Goal: Task Accomplishment & Management: Complete application form

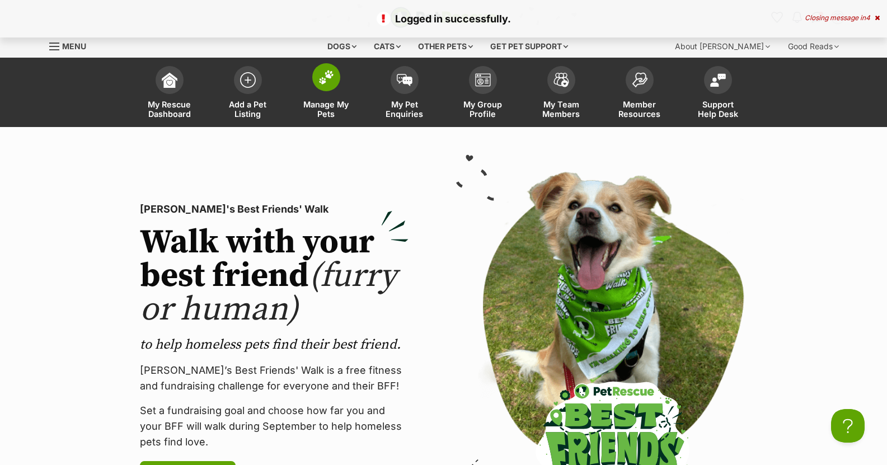
click at [323, 82] on img at bounding box center [327, 77] width 16 height 15
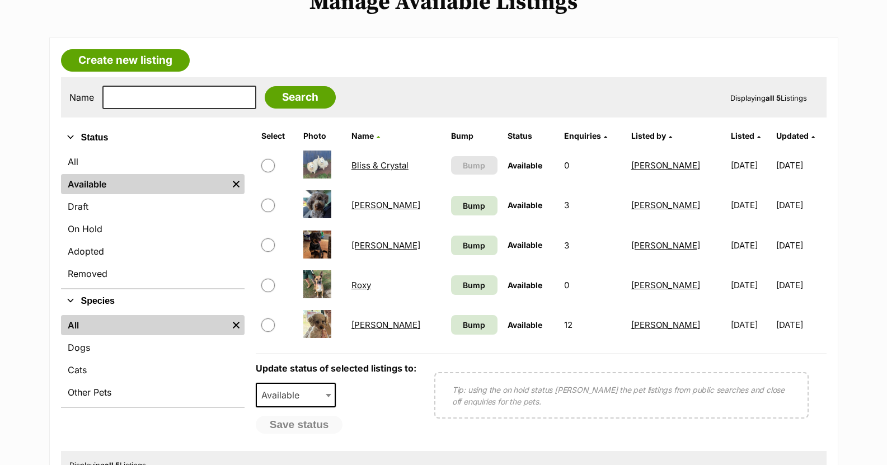
scroll to position [168, 0]
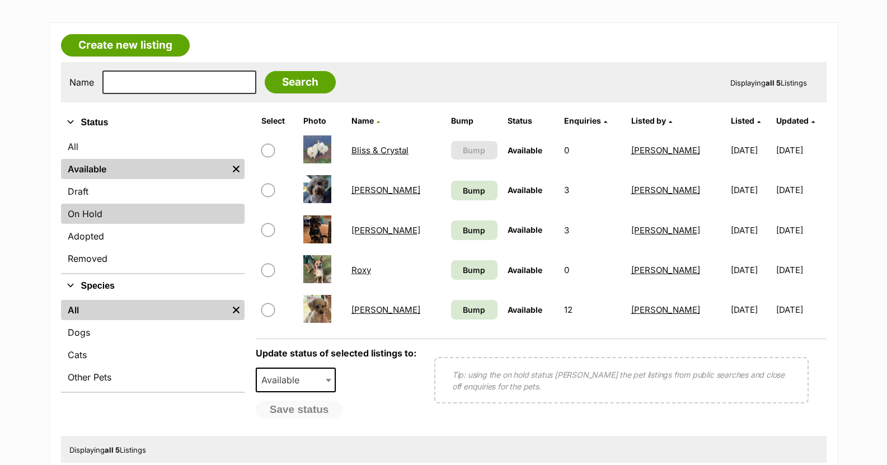
click at [106, 209] on link "On Hold" at bounding box center [153, 214] width 184 height 20
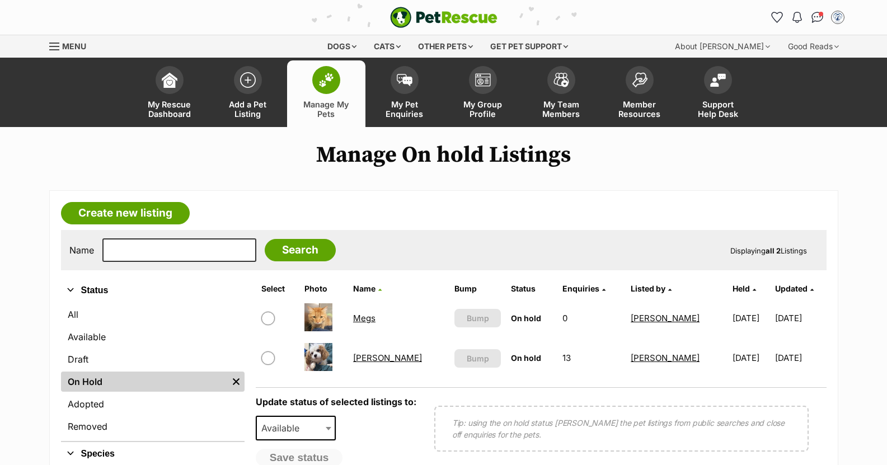
click at [270, 317] on input "checkbox" at bounding box center [267, 318] width 13 height 13
checkbox input "true"
click at [325, 426] on span at bounding box center [329, 428] width 11 height 25
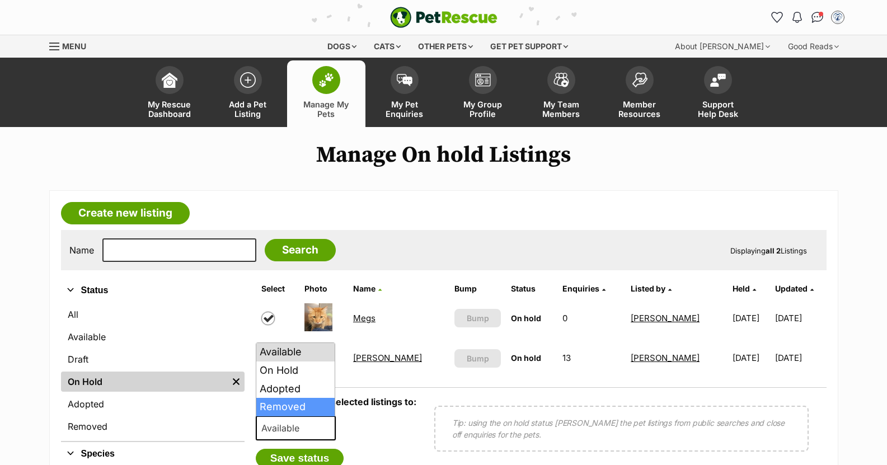
select select "removed"
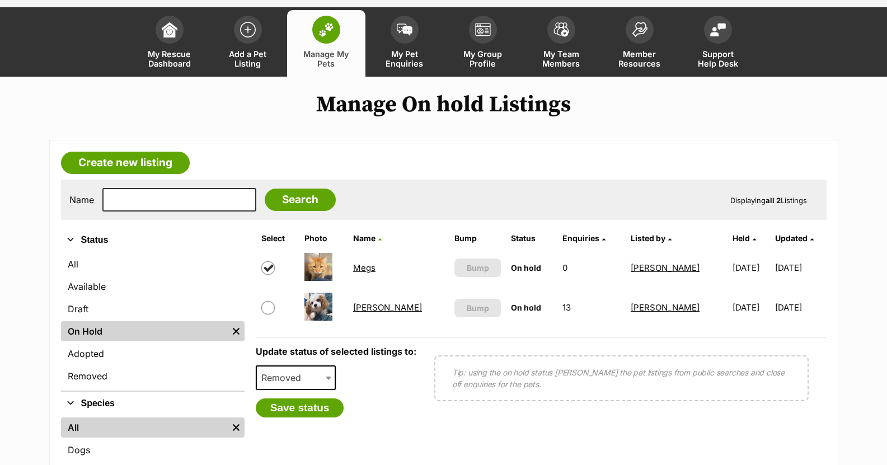
scroll to position [112, 0]
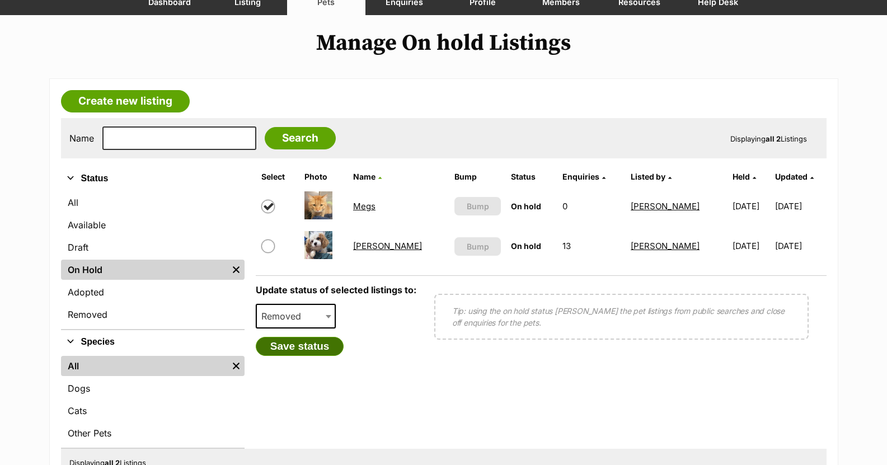
click at [308, 348] on button "Save status" at bounding box center [300, 346] width 88 height 19
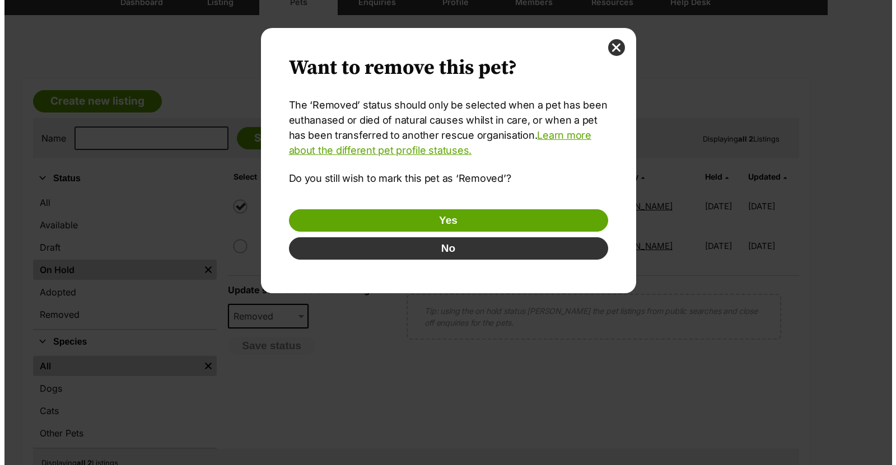
scroll to position [0, 0]
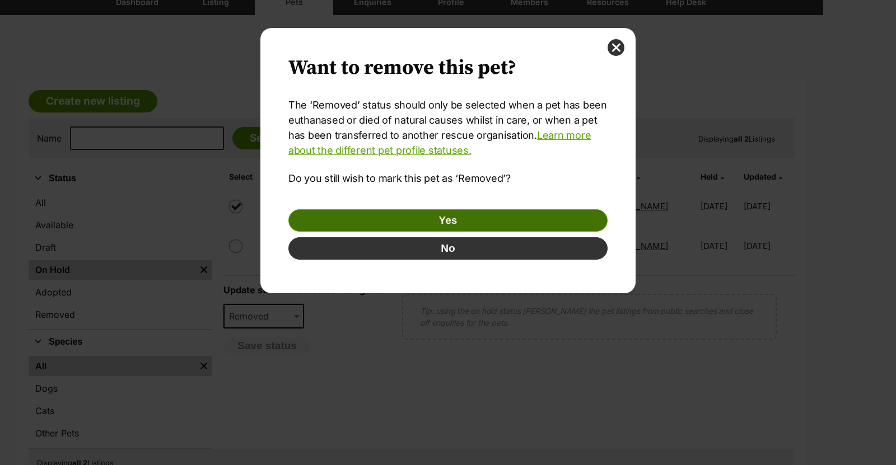
click at [447, 219] on button "Yes" at bounding box center [447, 220] width 319 height 22
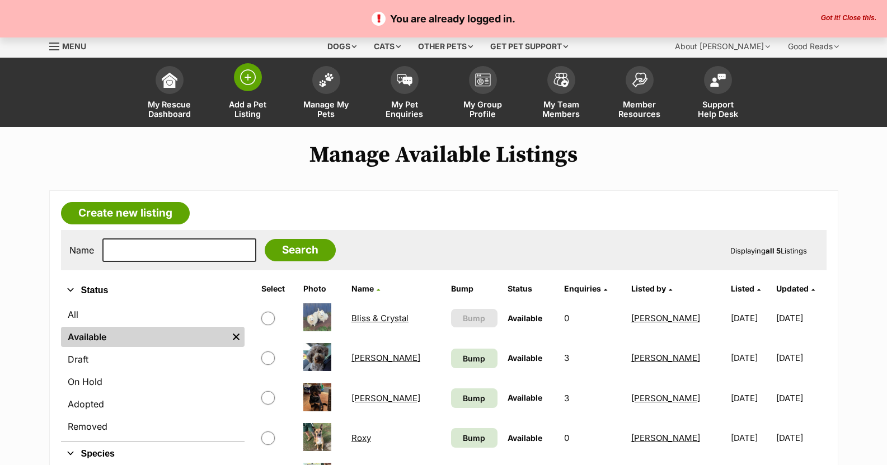
click at [246, 78] on img at bounding box center [248, 77] width 16 height 16
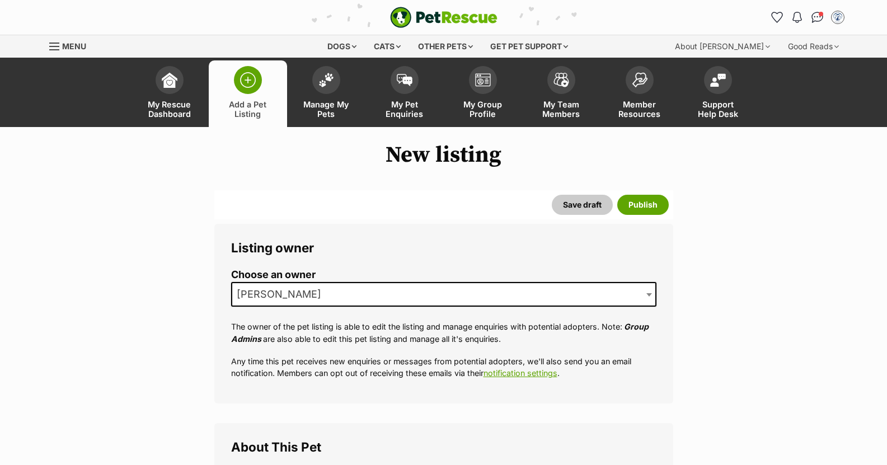
scroll to position [168, 0]
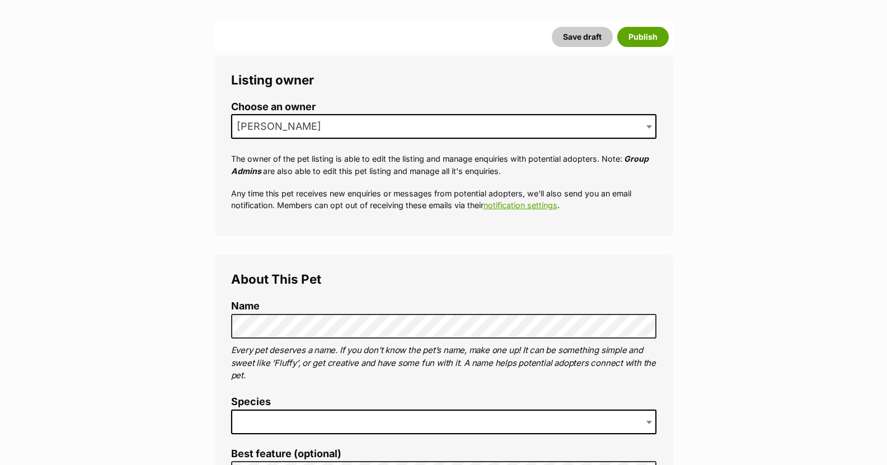
click at [260, 419] on span at bounding box center [444, 422] width 426 height 25
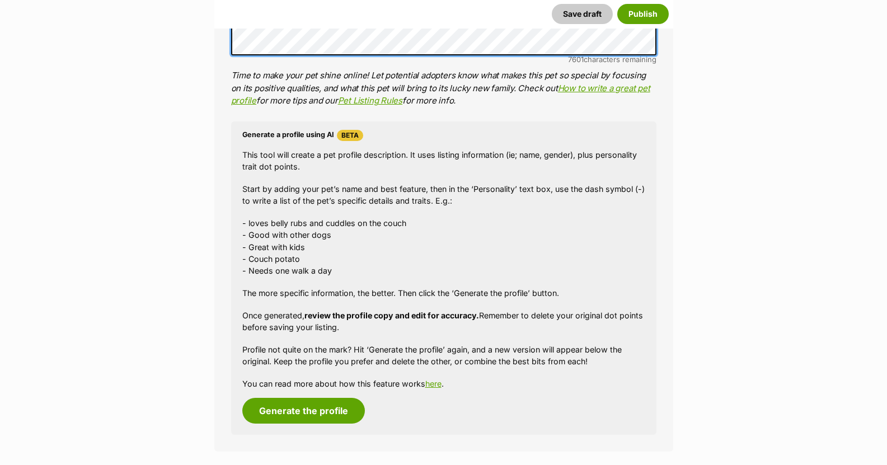
scroll to position [952, 0]
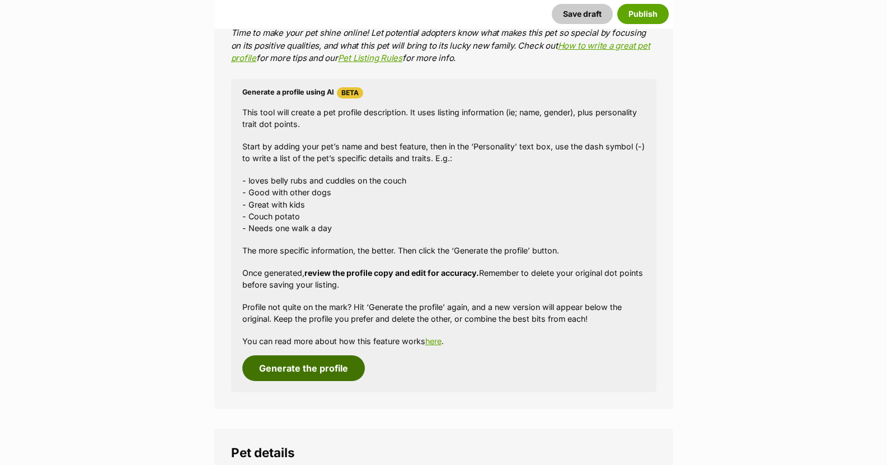
click at [325, 367] on button "Generate the profile" at bounding box center [303, 369] width 123 height 26
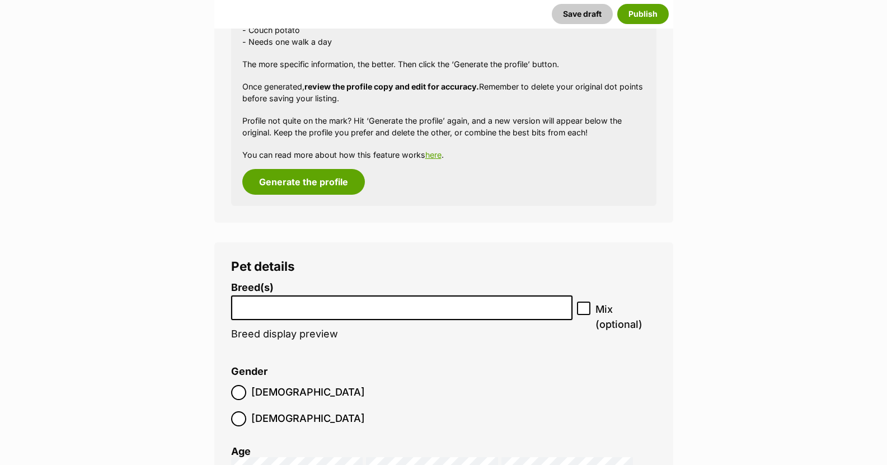
scroll to position [1170, 0]
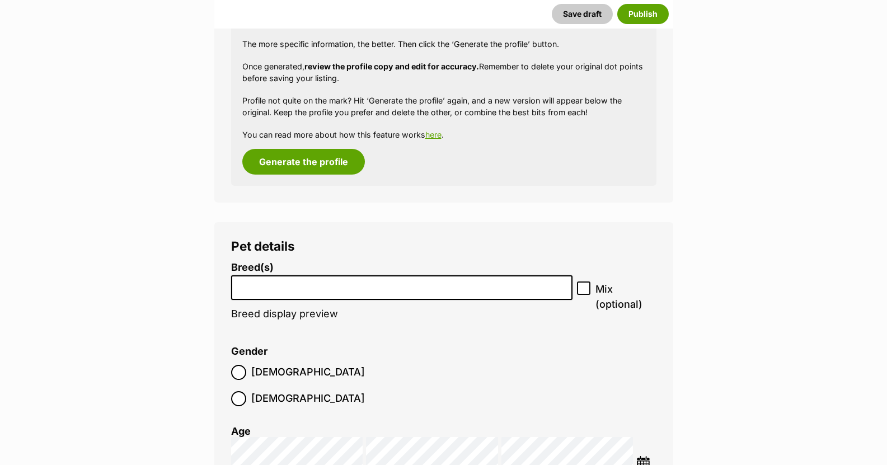
click at [276, 284] on input "search" at bounding box center [402, 285] width 334 height 12
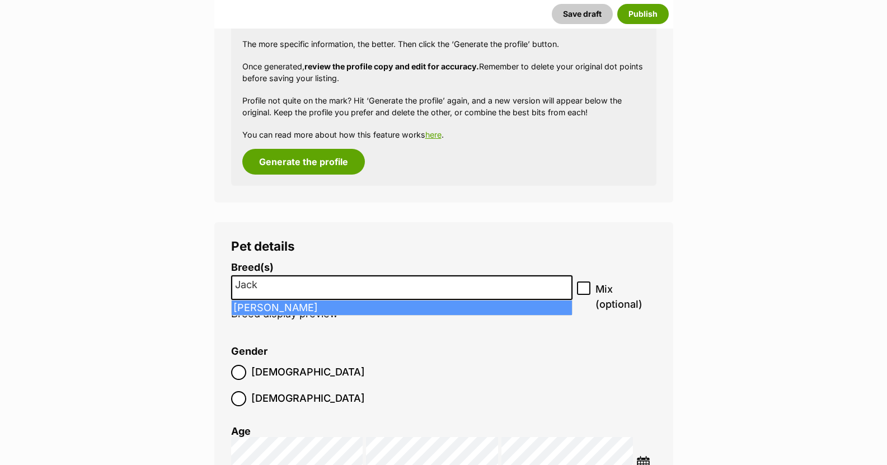
type input "Jack"
select select "118"
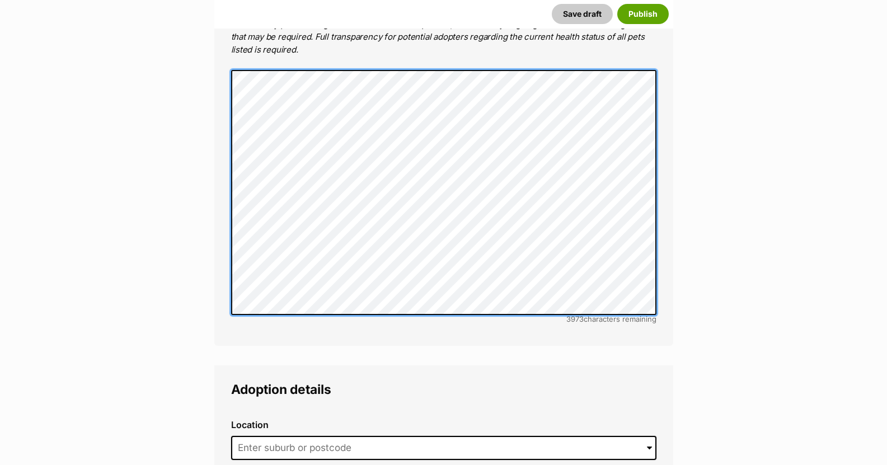
scroll to position [2346, 0]
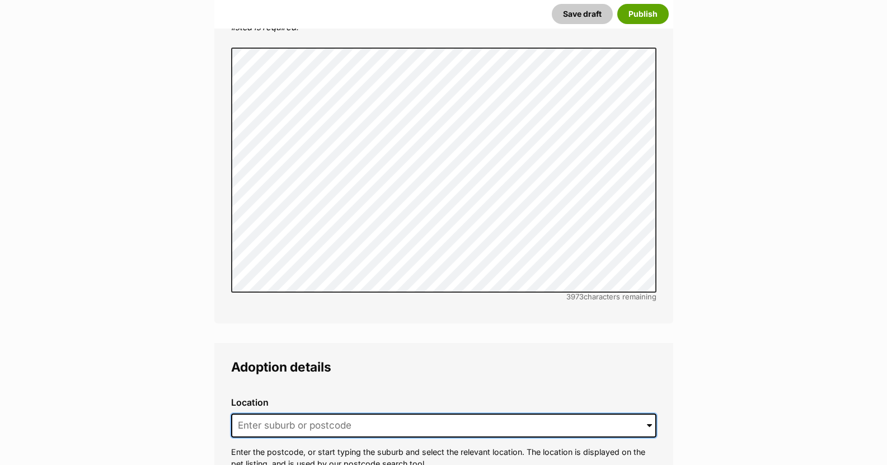
click at [258, 414] on input at bounding box center [444, 426] width 426 height 25
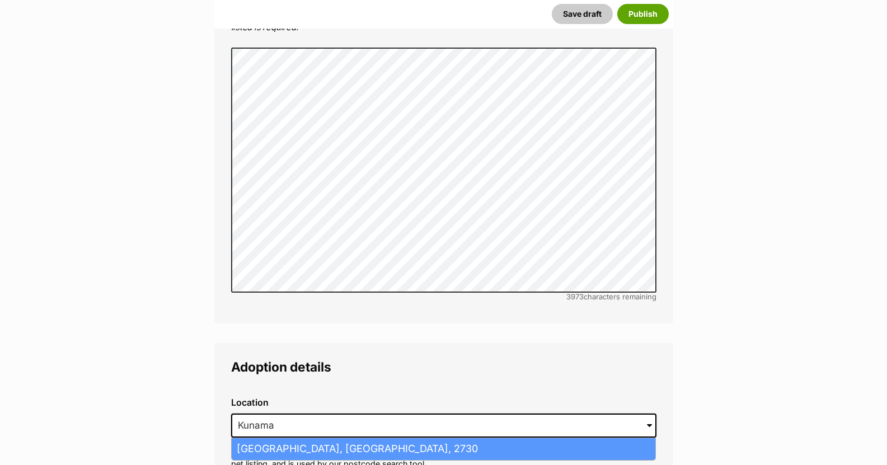
click at [277, 438] on li "Kunama, New South Wales, 2730" at bounding box center [444, 449] width 424 height 22
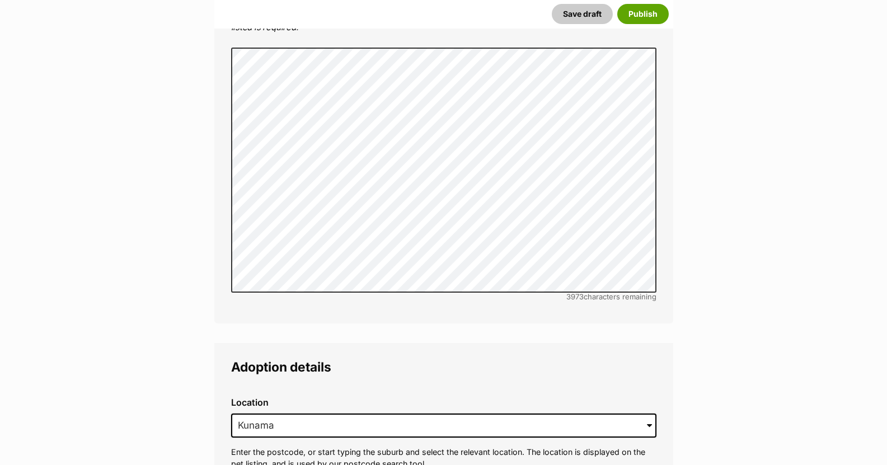
type input "Kunama, New South Wales, 2730"
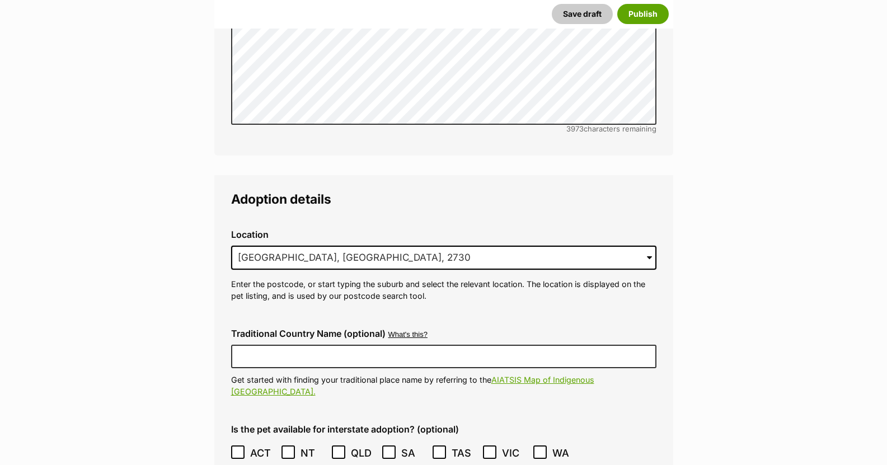
click at [235, 450] on icon at bounding box center [238, 452] width 7 height 5
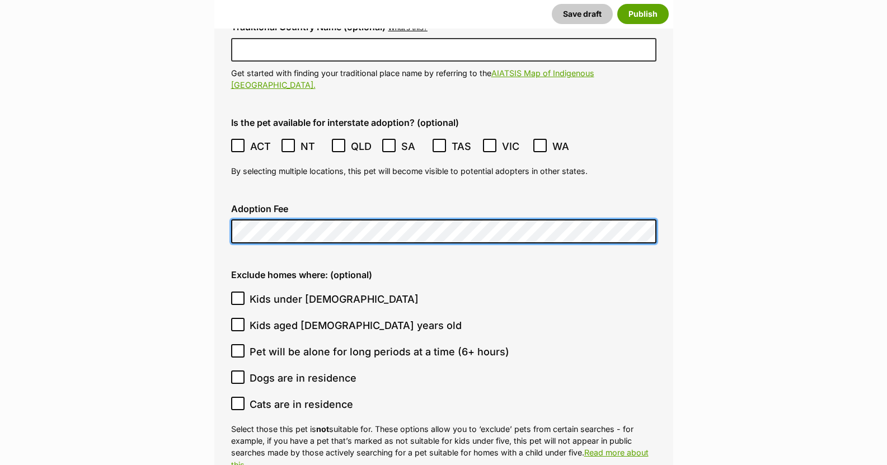
scroll to position [2850, 0]
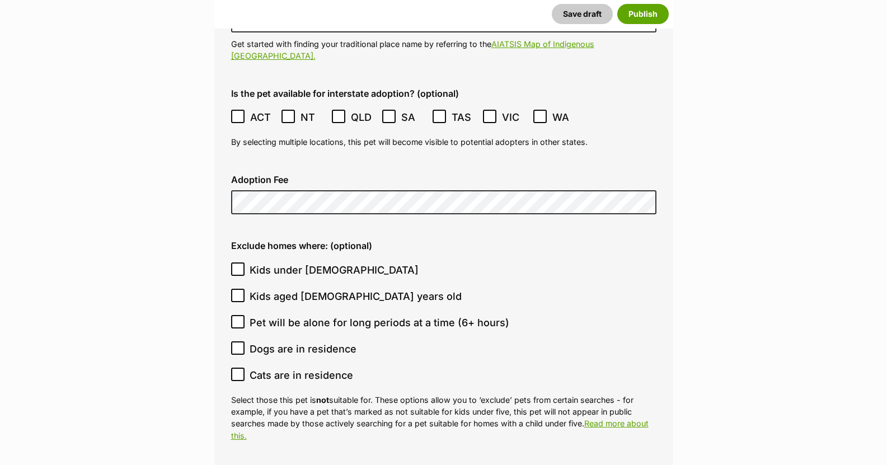
click at [236, 267] on icon at bounding box center [238, 269] width 7 height 5
click at [236, 263] on input "Kids under 5 years old" at bounding box center [237, 269] width 13 height 13
checkbox input "true"
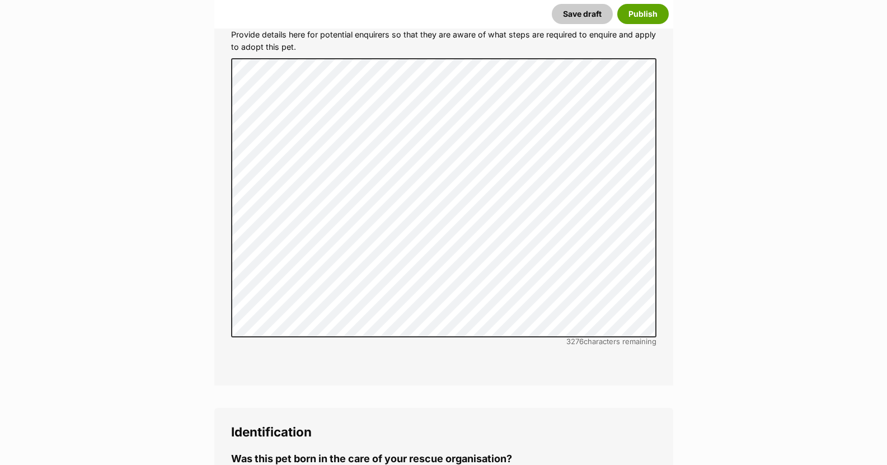
scroll to position [3410, 0]
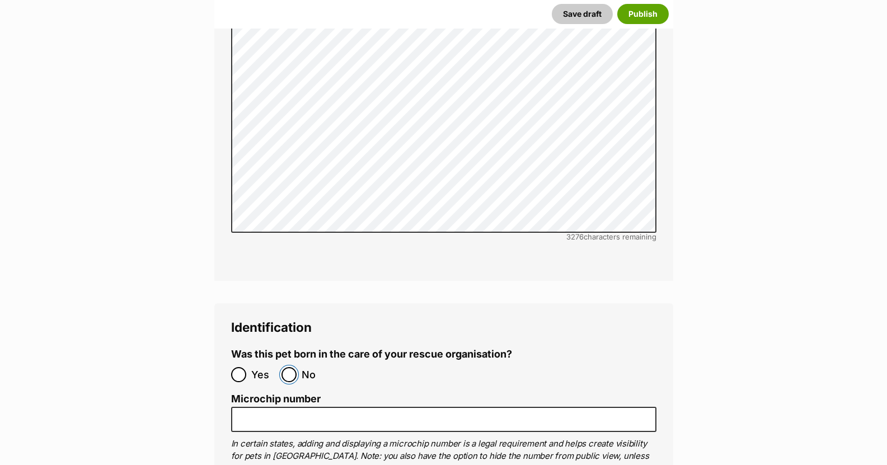
drag, startPoint x: 290, startPoint y: 338, endPoint x: 283, endPoint y: 352, distance: 16.0
click at [291, 367] on input "No" at bounding box center [289, 374] width 15 height 15
radio input "true"
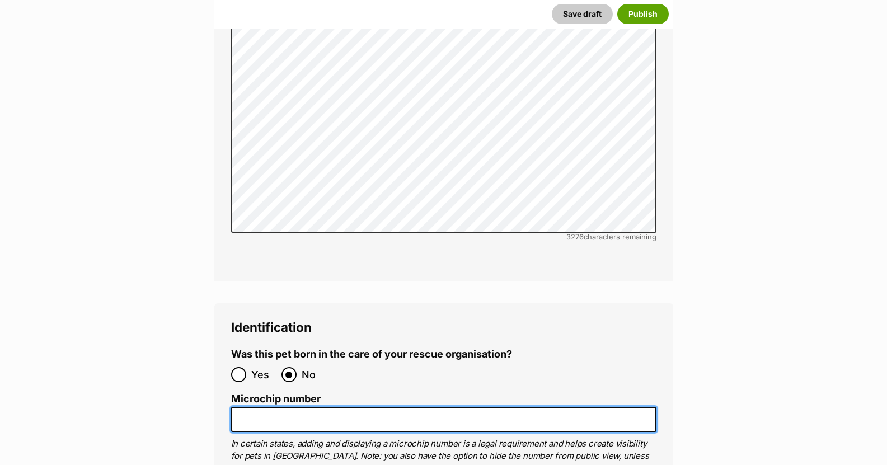
click at [269, 407] on input "Microchip number" at bounding box center [444, 419] width 426 height 25
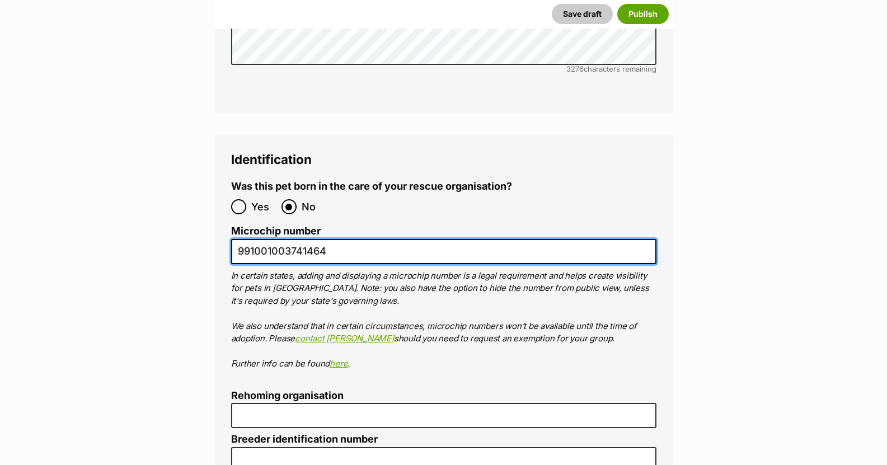
scroll to position [3690, 0]
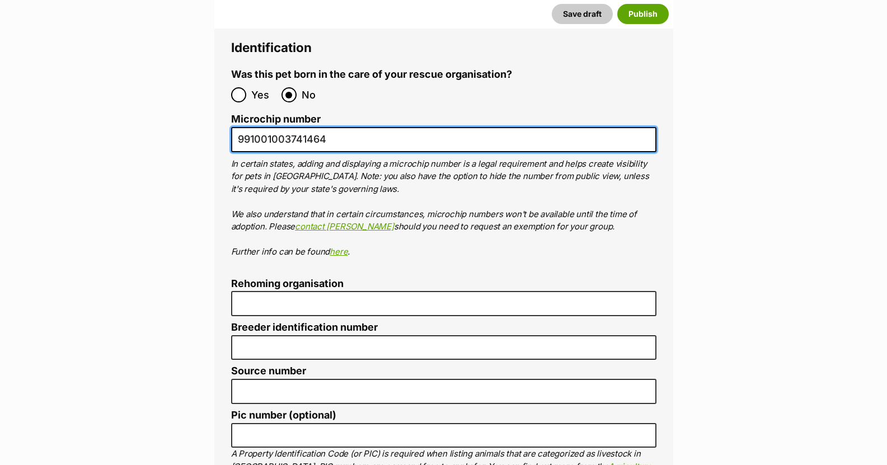
type input "991001003741464"
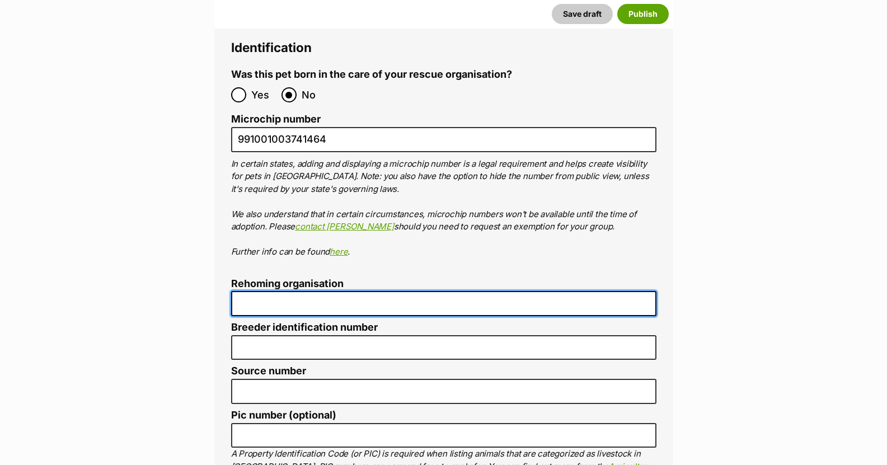
click at [284, 291] on input "Rehoming organisation" at bounding box center [444, 303] width 426 height 25
type input "R251000078"
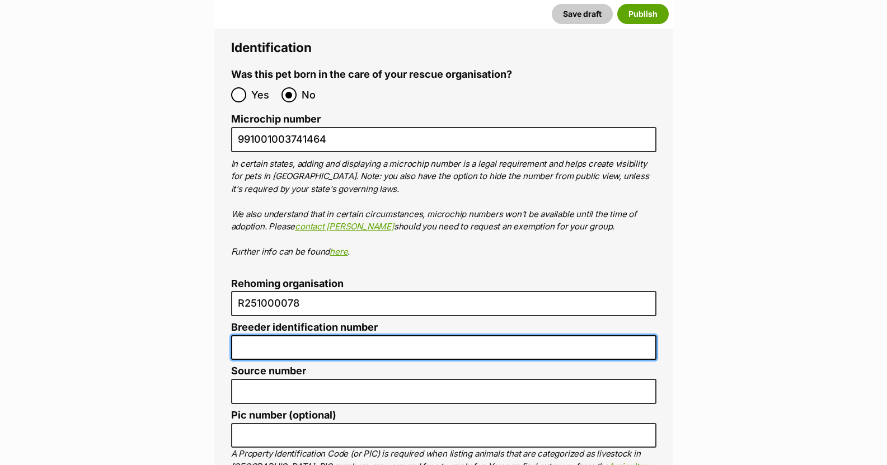
drag, startPoint x: 283, startPoint y: 310, endPoint x: 283, endPoint y: 316, distance: 5.6
click at [283, 335] on input "Breeder identification number" at bounding box center [444, 347] width 426 height 25
type input "N/A"
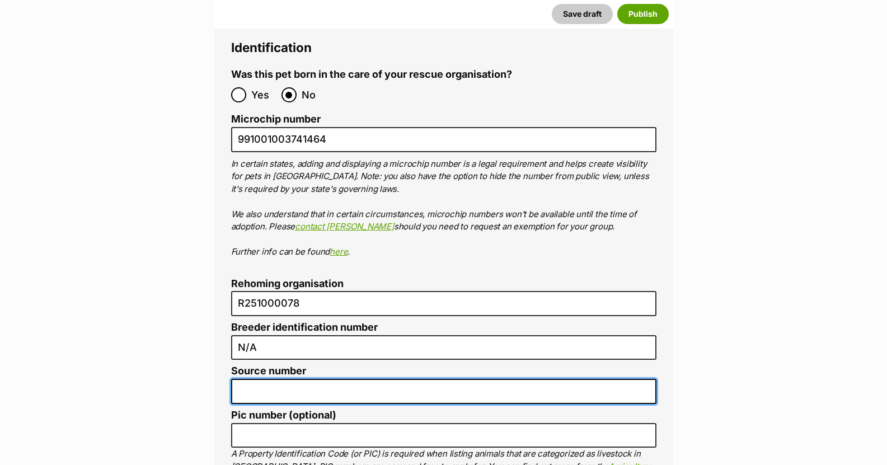
click at [274, 379] on input "Source number" at bounding box center [444, 391] width 426 height 25
type input "R251000078"
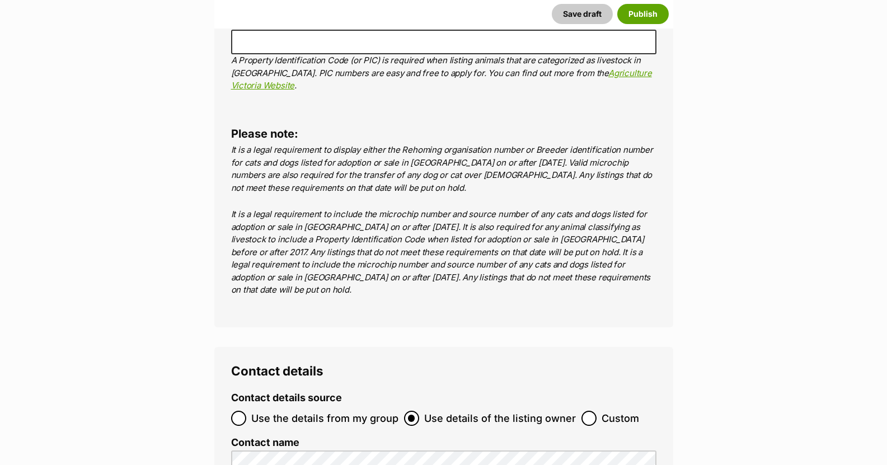
scroll to position [4138, 0]
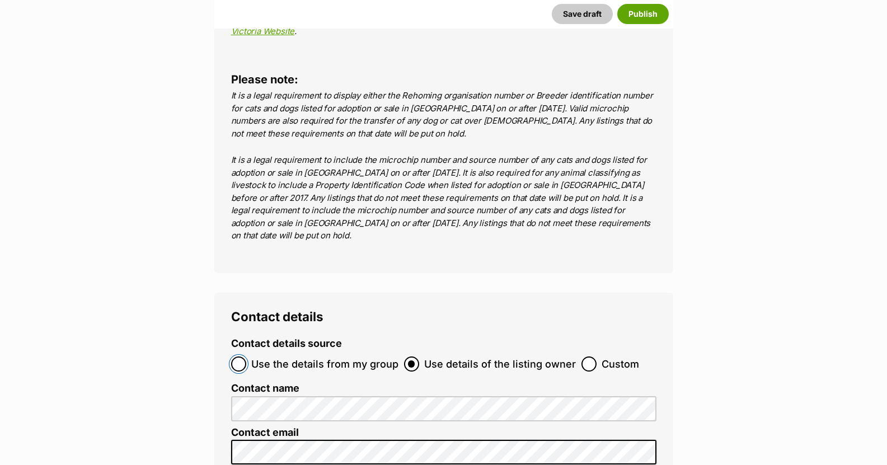
click at [241, 357] on input "Use the details from my group" at bounding box center [238, 364] width 15 height 15
radio input "true"
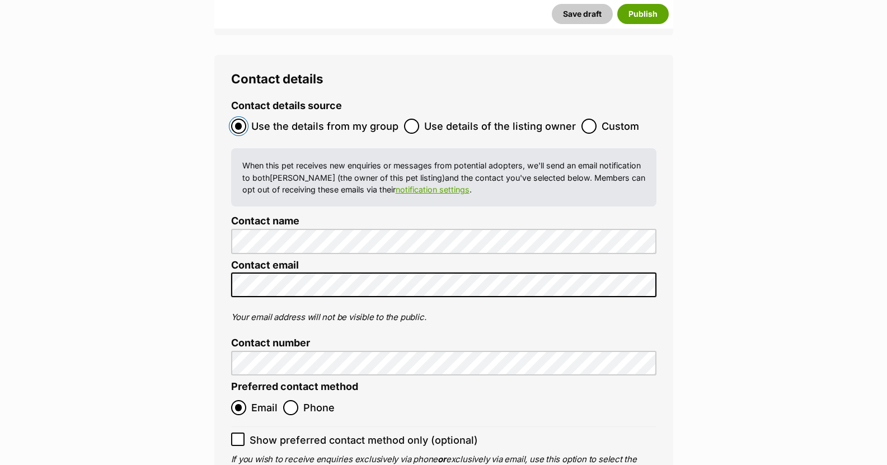
scroll to position [4417, 0]
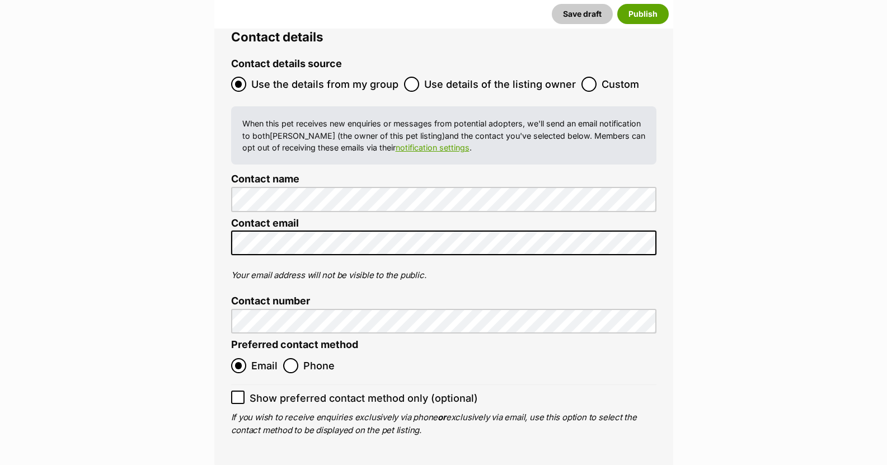
click at [241, 394] on icon at bounding box center [238, 398] width 8 height 8
click at [241, 391] on input "Show preferred contact method only (optional)" at bounding box center [237, 397] width 13 height 13
checkbox input "true"
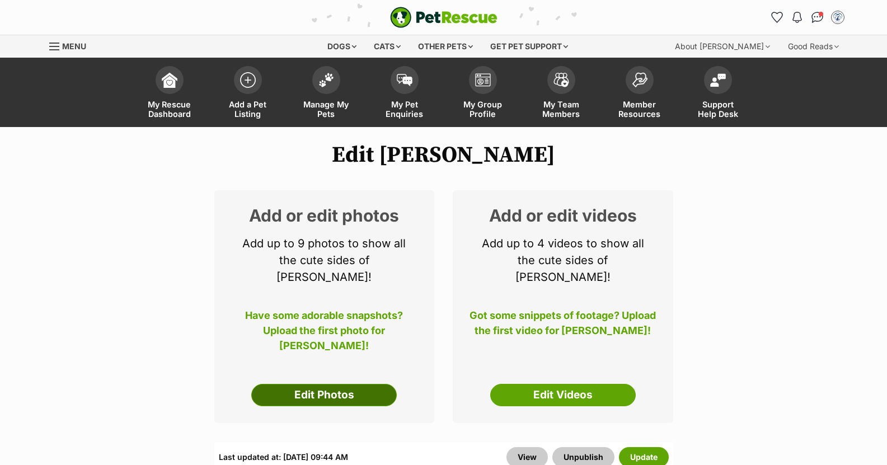
click at [336, 384] on link "Edit Photos" at bounding box center [324, 395] width 146 height 22
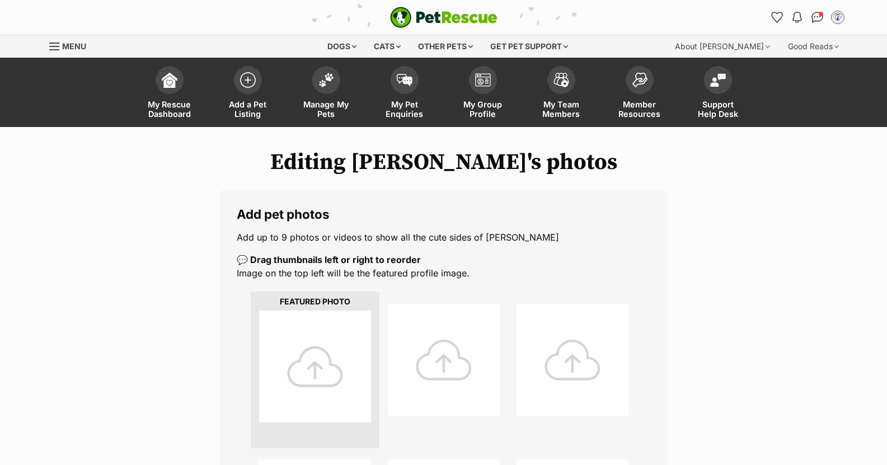
click at [317, 356] on div at bounding box center [315, 367] width 112 height 112
click at [315, 363] on div at bounding box center [315, 367] width 112 height 112
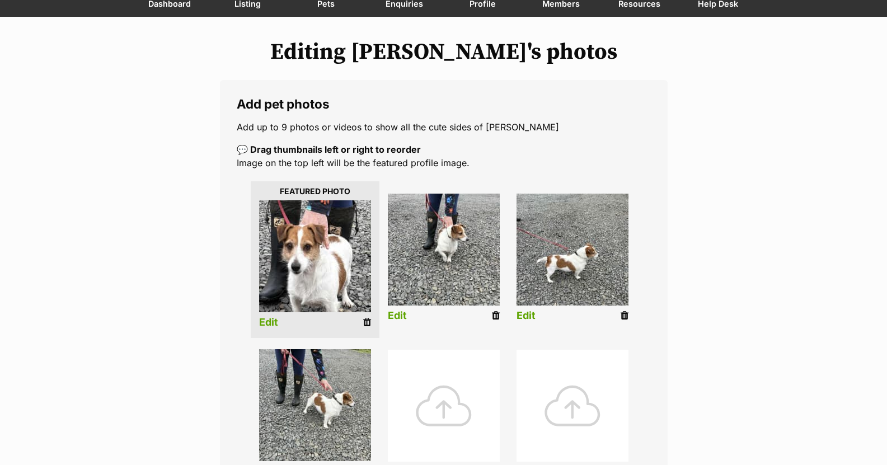
scroll to position [112, 0]
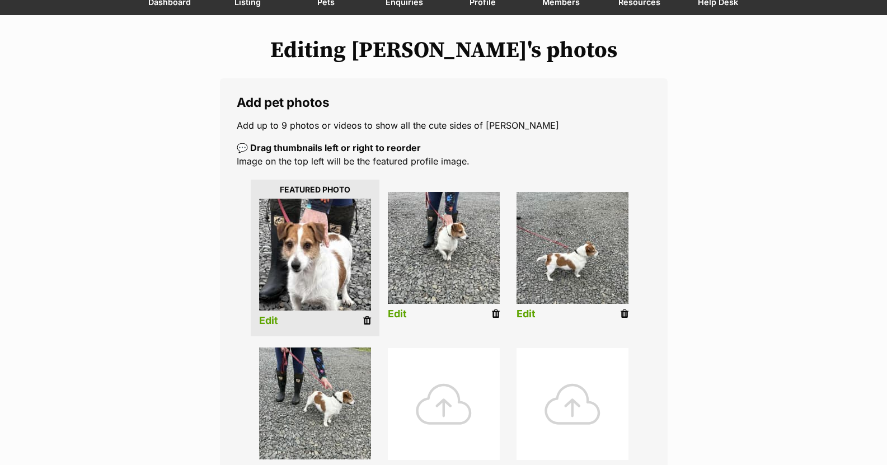
click at [269, 319] on link "Edit" at bounding box center [268, 321] width 19 height 12
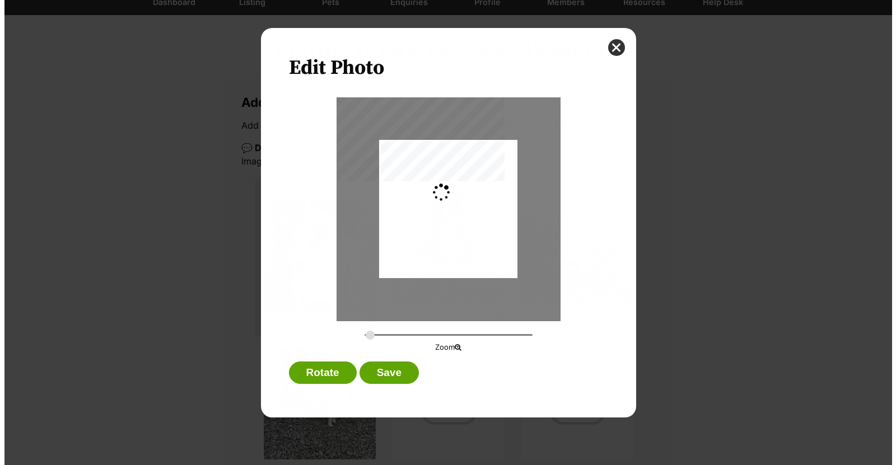
scroll to position [0, 0]
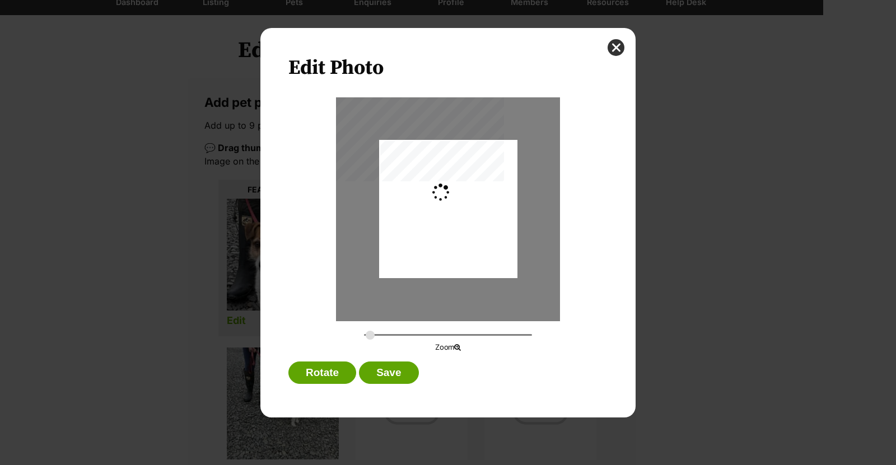
type input "0.2744"
click at [442, 253] on div "Dialog Window - Close (Press escape to close)" at bounding box center [448, 213] width 138 height 194
click at [394, 375] on button "Save" at bounding box center [388, 373] width 59 height 22
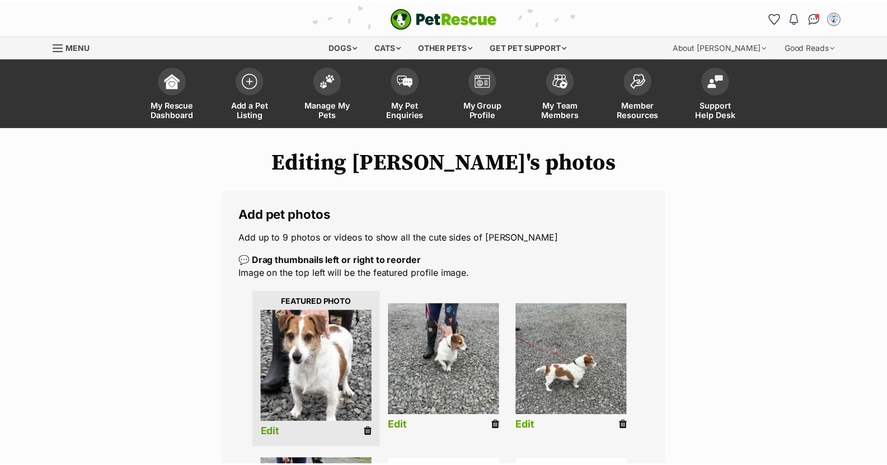
scroll to position [112, 0]
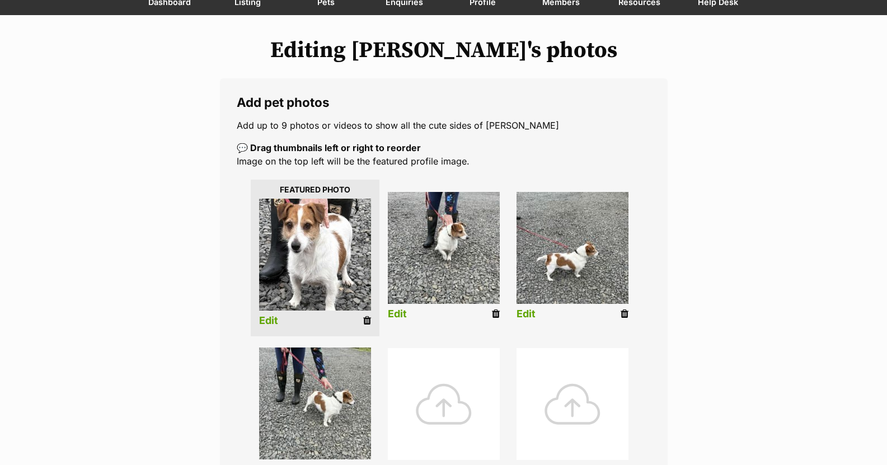
click at [390, 315] on link "Edit" at bounding box center [397, 314] width 19 height 12
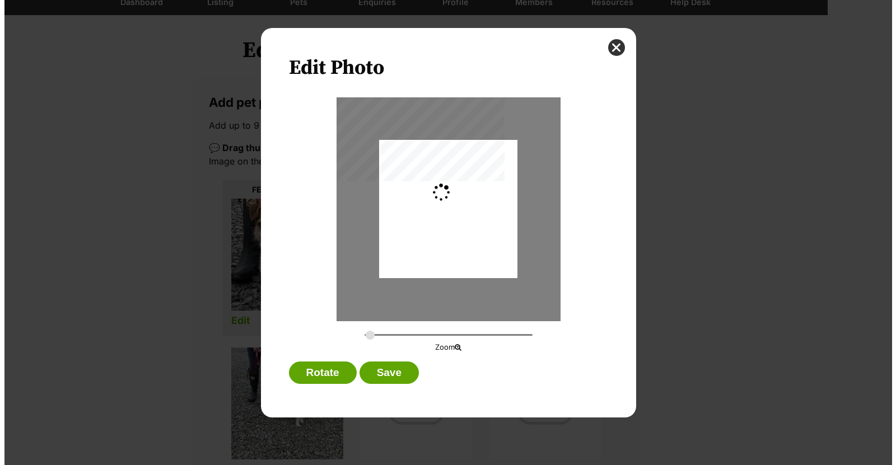
scroll to position [0, 0]
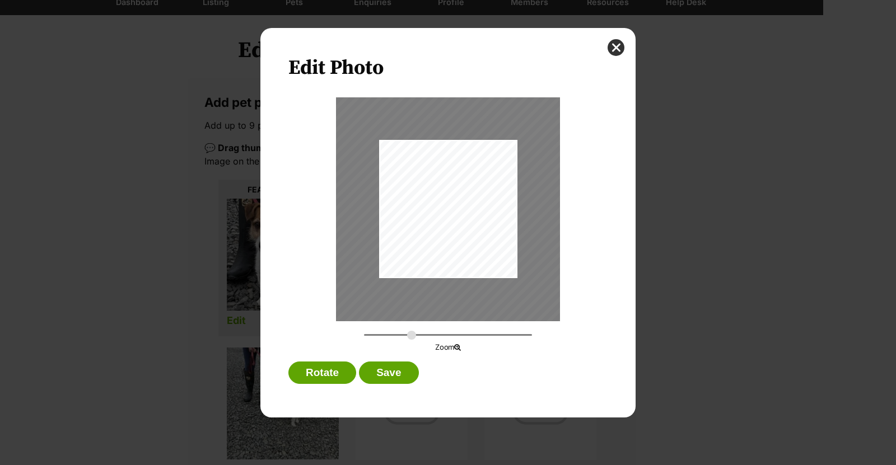
drag, startPoint x: 372, startPoint y: 334, endPoint x: 412, endPoint y: 335, distance: 39.8
type input "0.6067"
click at [412, 335] on input "Dialog Window - Close (Press escape to close)" at bounding box center [448, 335] width 168 height 11
drag, startPoint x: 454, startPoint y: 214, endPoint x: 440, endPoint y: 279, distance: 66.4
click at [440, 279] on div "Dialog Window - Close (Press escape to close)" at bounding box center [434, 275] width 306 height 408
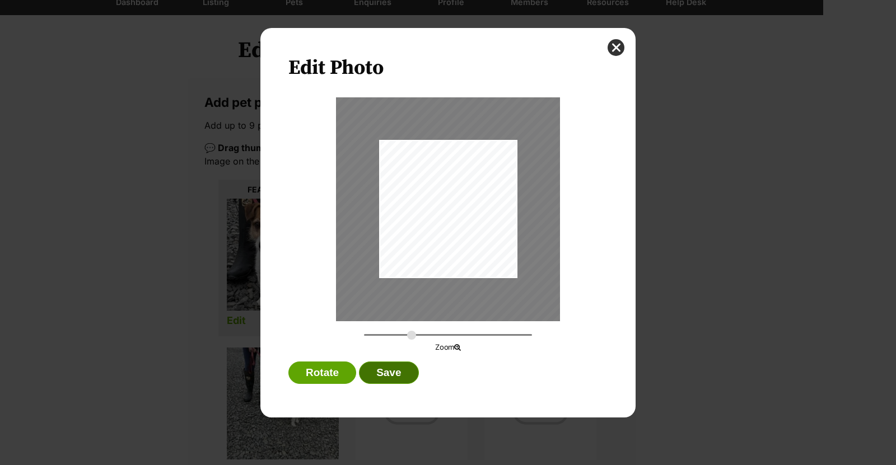
click at [395, 370] on button "Save" at bounding box center [388, 373] width 59 height 22
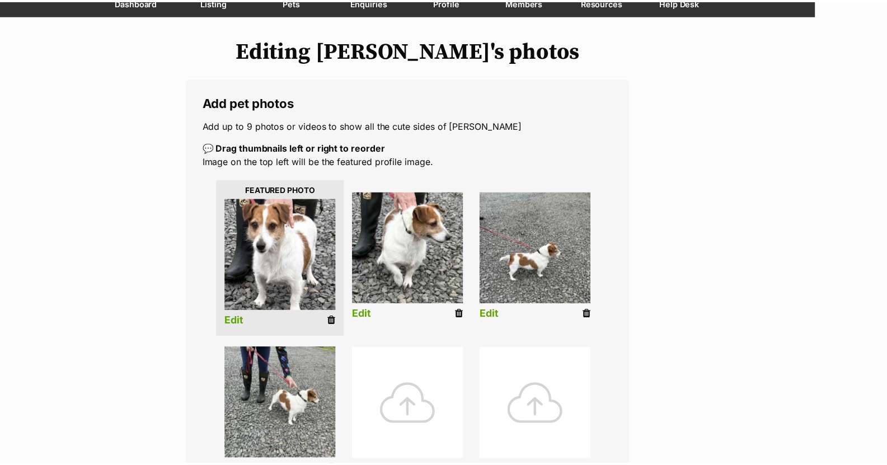
scroll to position [112, 0]
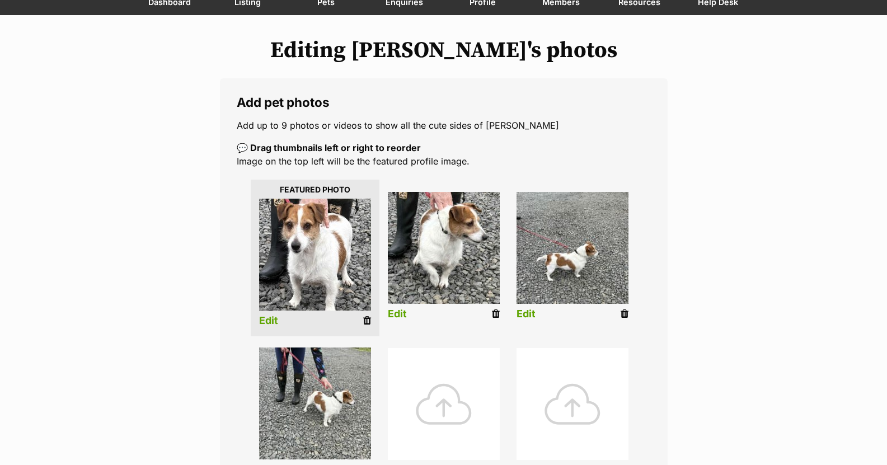
click at [523, 315] on link "Edit" at bounding box center [526, 314] width 19 height 12
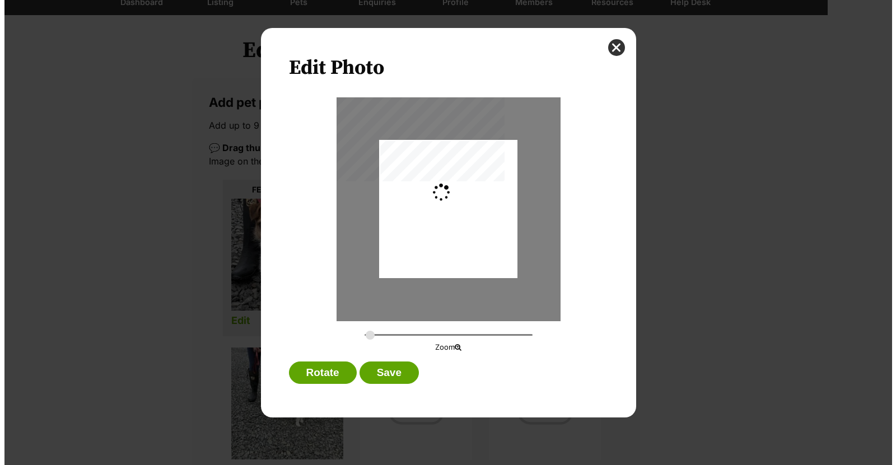
scroll to position [0, 0]
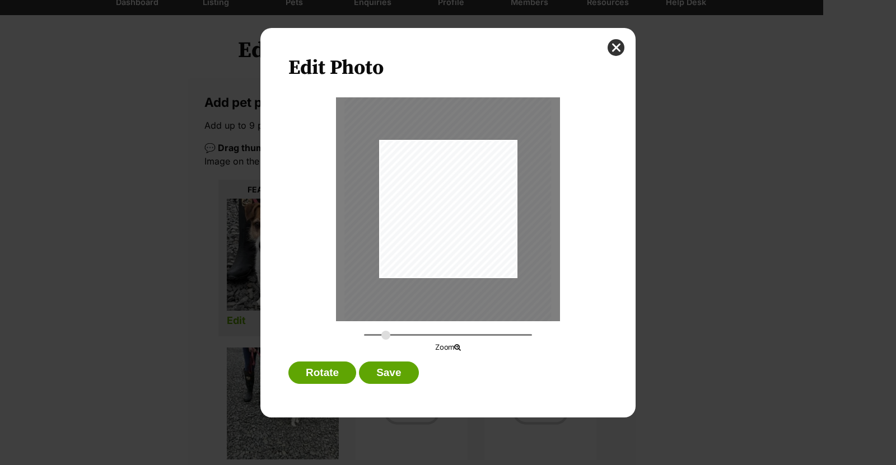
drag, startPoint x: 368, startPoint y: 331, endPoint x: 386, endPoint y: 333, distance: 18.1
type input "0.4103"
click at [386, 333] on input "Dialog Window - Close (Press escape to close)" at bounding box center [448, 335] width 168 height 11
drag, startPoint x: 434, startPoint y: 230, endPoint x: 442, endPoint y: 242, distance: 14.6
click at [442, 242] on div "Dialog Window - Close (Press escape to close)" at bounding box center [455, 221] width 207 height 275
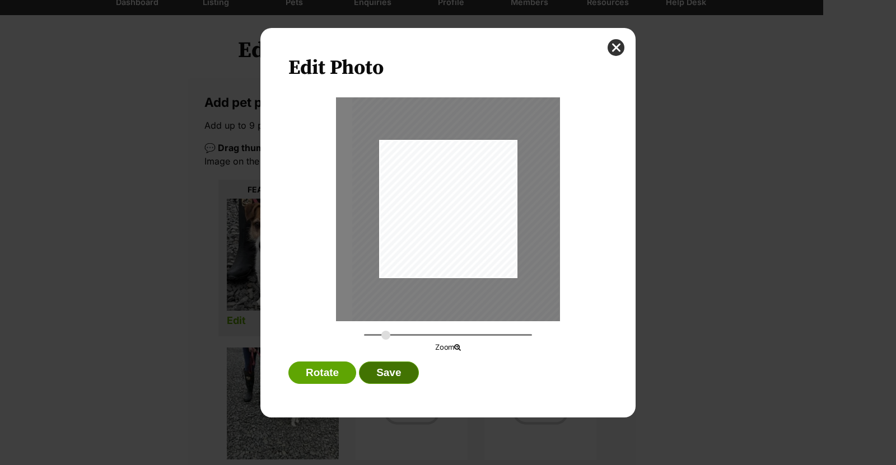
drag, startPoint x: 390, startPoint y: 368, endPoint x: 419, endPoint y: 358, distance: 31.0
click at [391, 368] on button "Save" at bounding box center [388, 373] width 59 height 22
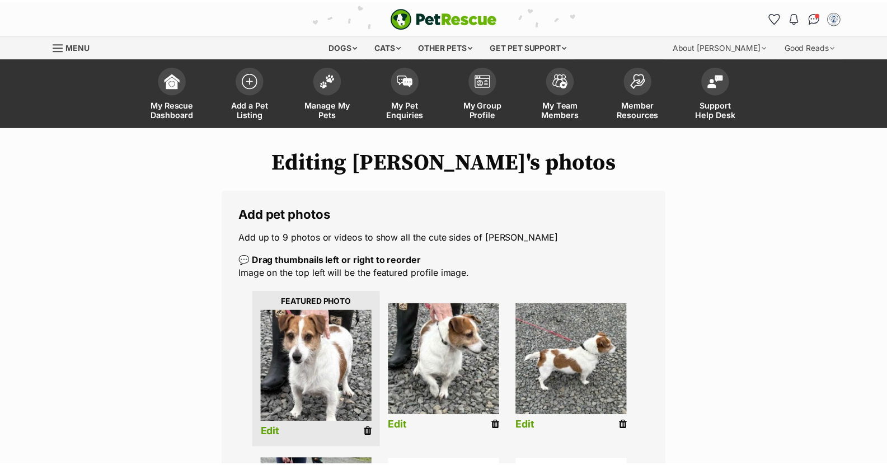
scroll to position [112, 0]
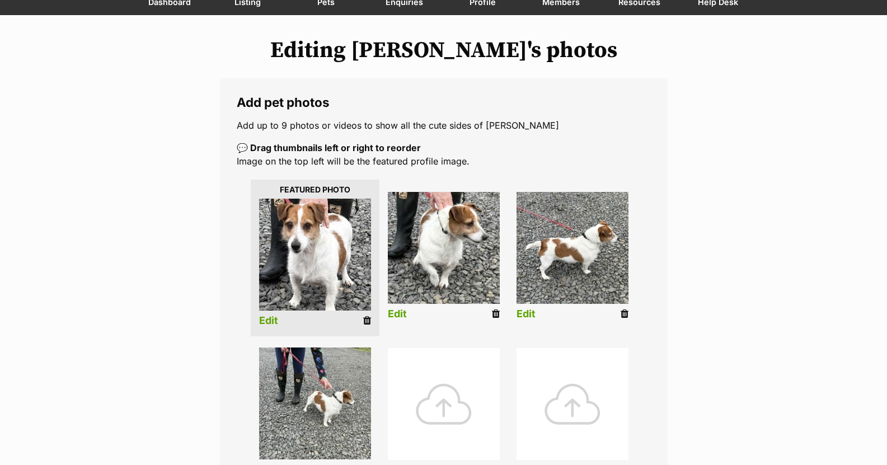
click at [313, 400] on img at bounding box center [315, 404] width 112 height 112
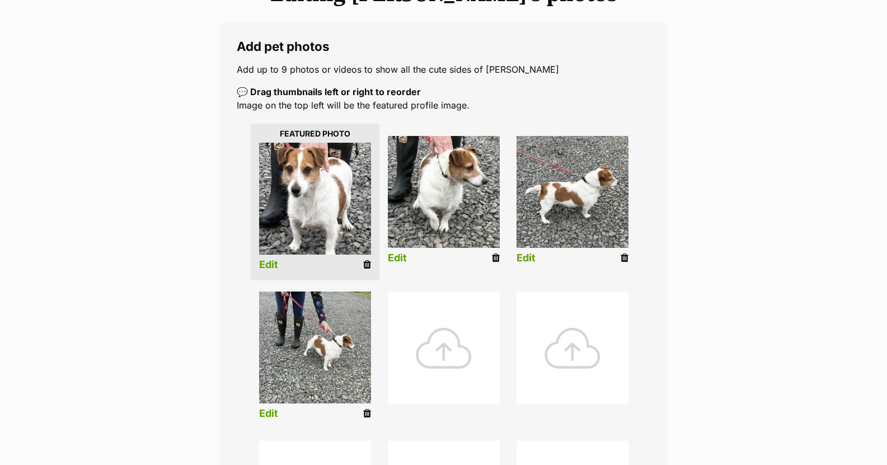
scroll to position [224, 0]
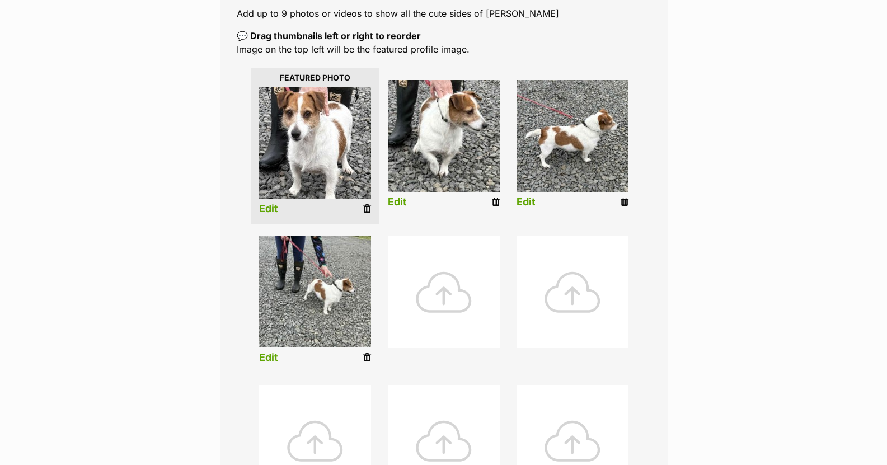
click at [272, 357] on link "Edit" at bounding box center [268, 358] width 19 height 12
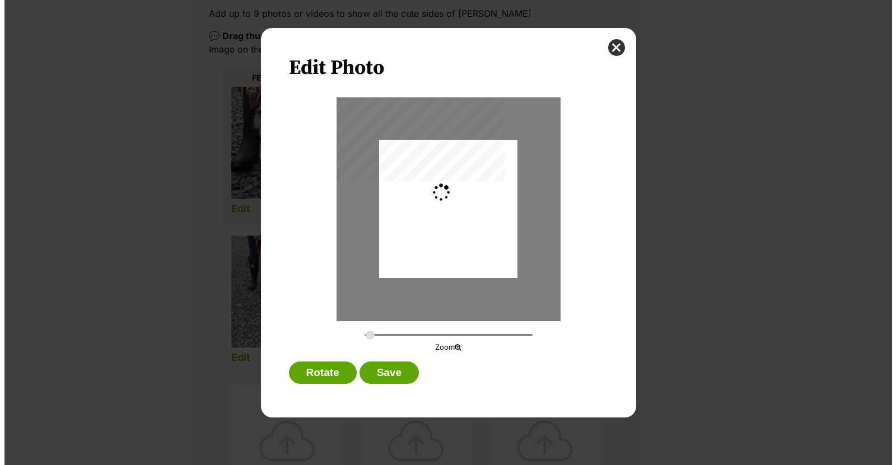
scroll to position [0, 0]
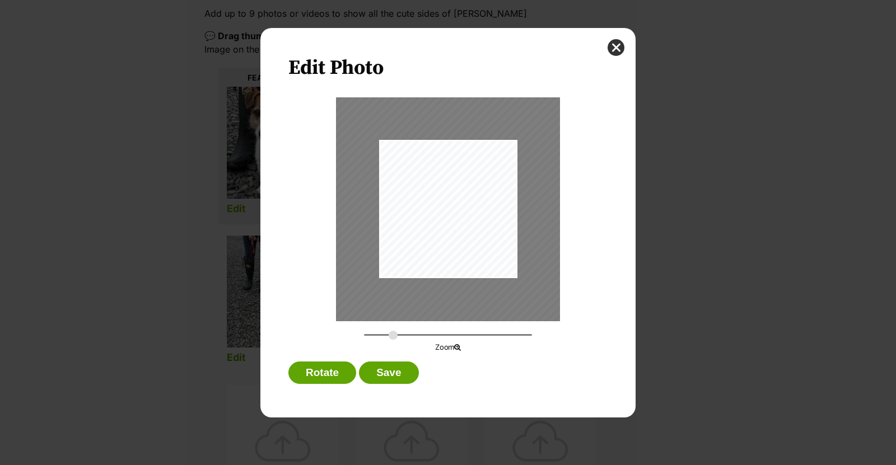
drag, startPoint x: 368, startPoint y: 334, endPoint x: 393, endPoint y: 333, distance: 24.7
type input "0.4643"
click at [393, 333] on input "Dialog Window - Close (Press escape to close)" at bounding box center [448, 335] width 168 height 11
drag, startPoint x: 453, startPoint y: 195, endPoint x: 425, endPoint y: 226, distance: 41.6
click at [425, 226] on div "Dialog Window - Close (Press escape to close)" at bounding box center [420, 240] width 234 height 312
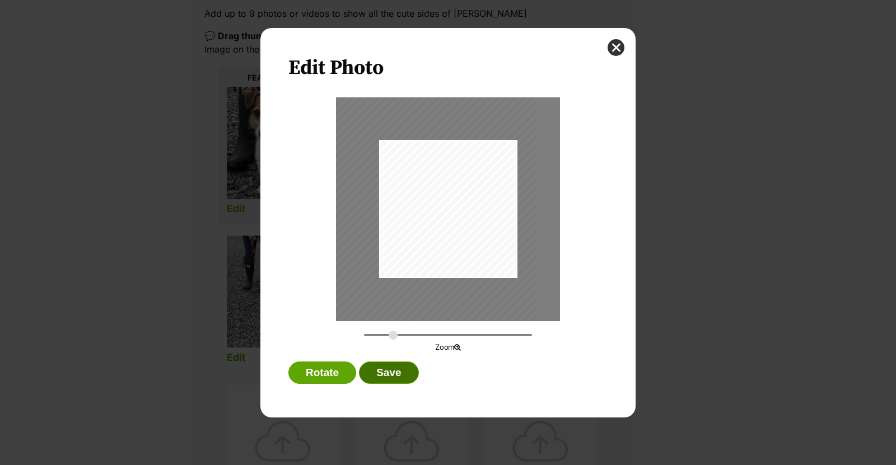
click at [378, 376] on button "Save" at bounding box center [388, 373] width 59 height 22
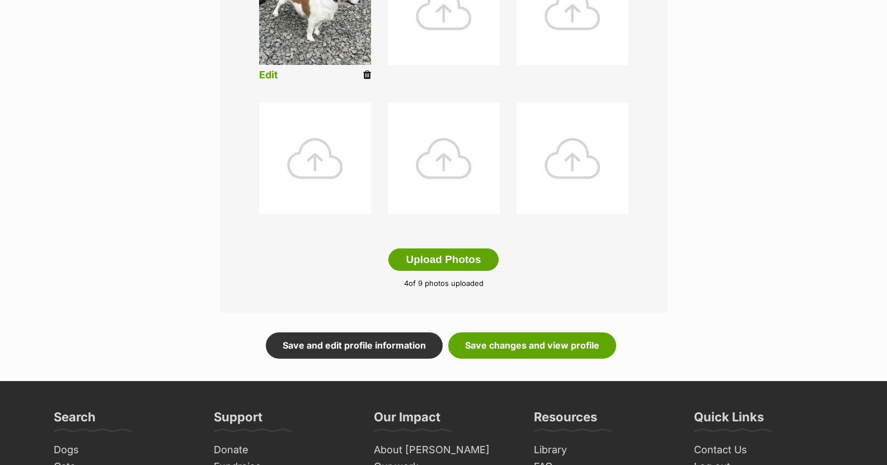
scroll to position [560, 0]
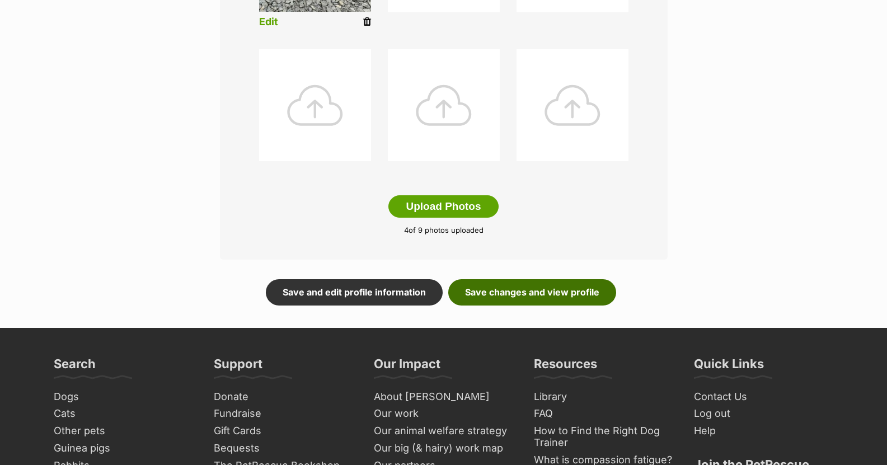
click at [491, 288] on link "Save changes and view profile" at bounding box center [532, 292] width 168 height 26
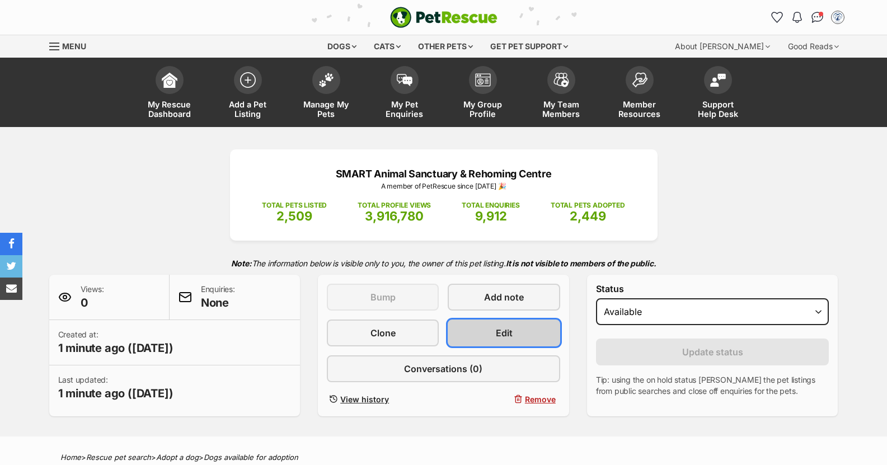
click at [515, 331] on link "Edit" at bounding box center [504, 333] width 112 height 27
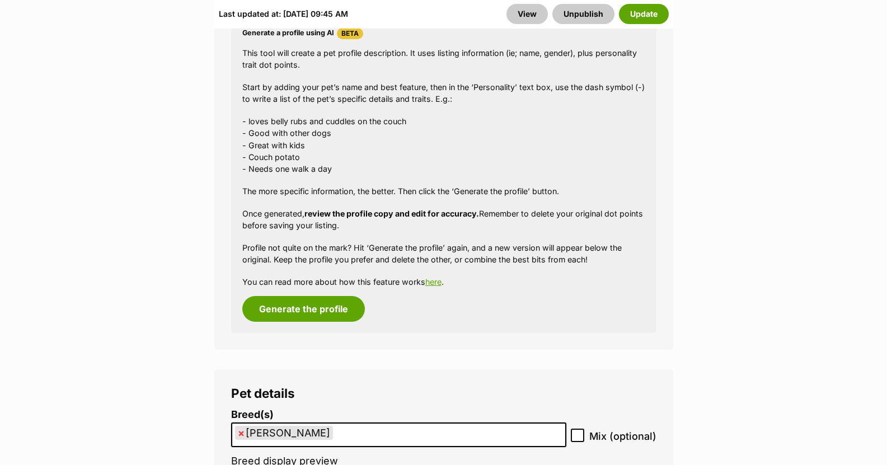
scroll to position [1344, 0]
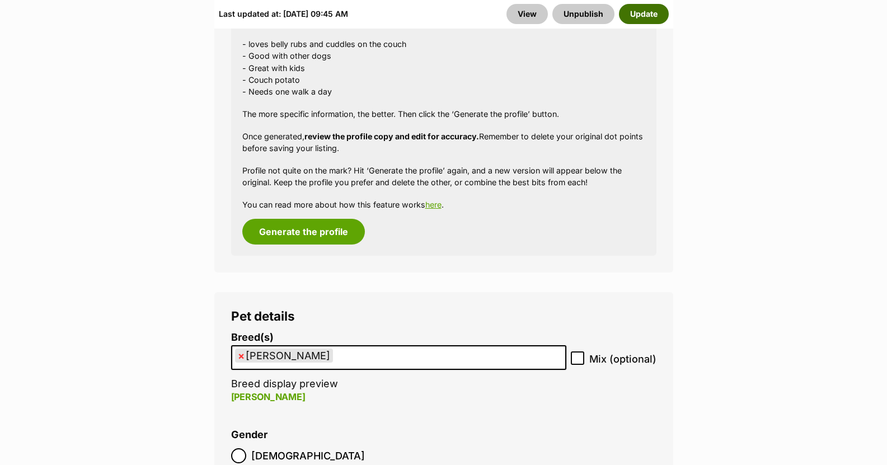
click at [645, 11] on button "Update" at bounding box center [644, 14] width 50 height 20
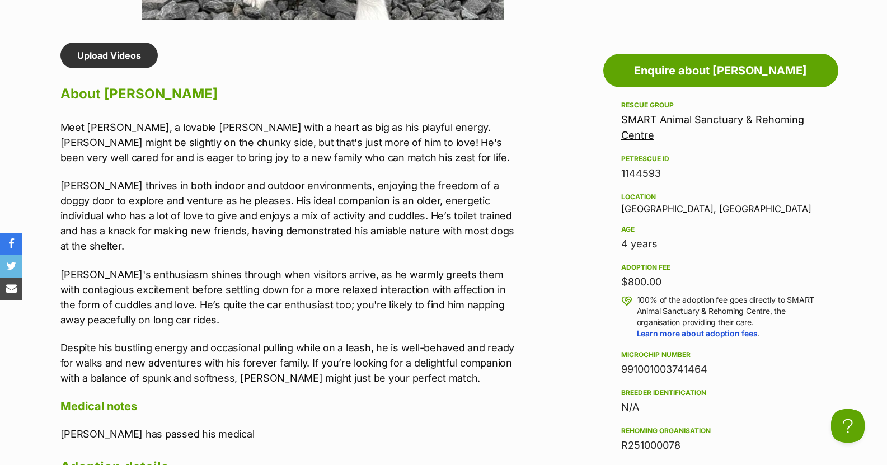
scroll to position [952, 0]
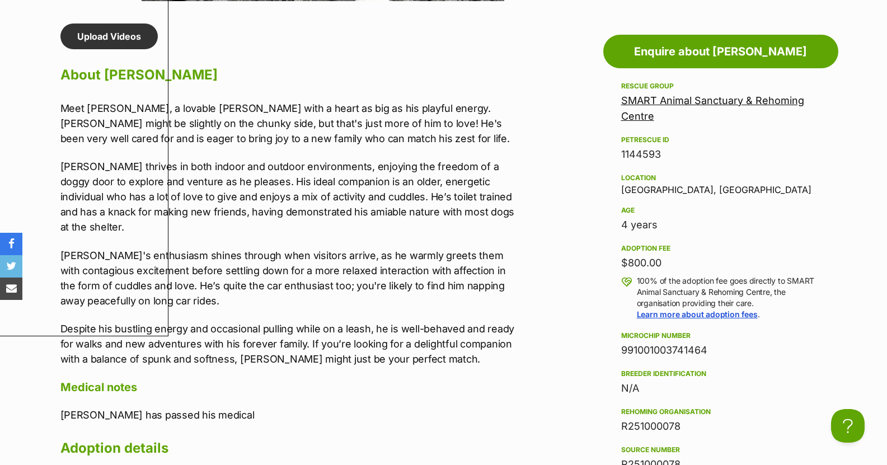
click at [446, 34] on div "Upload Videos About [PERSON_NAME] Meet [PERSON_NAME], a lovable [PERSON_NAME] T…" at bounding box center [291, 337] width 462 height 627
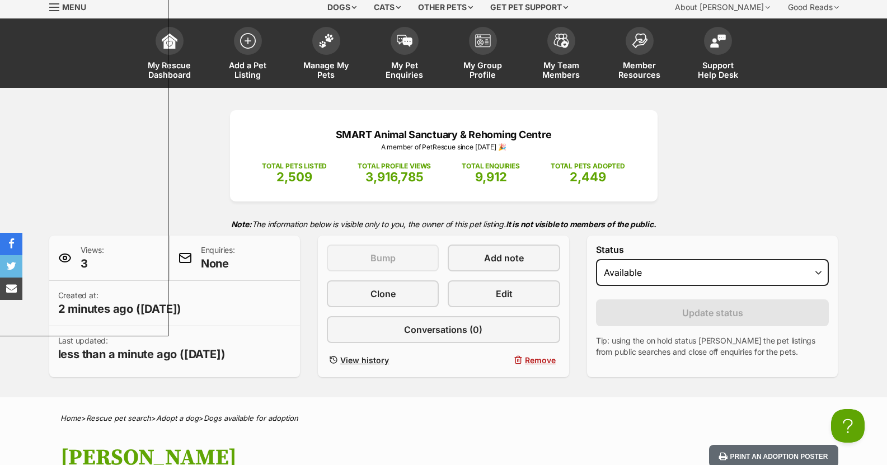
scroll to position [0, 0]
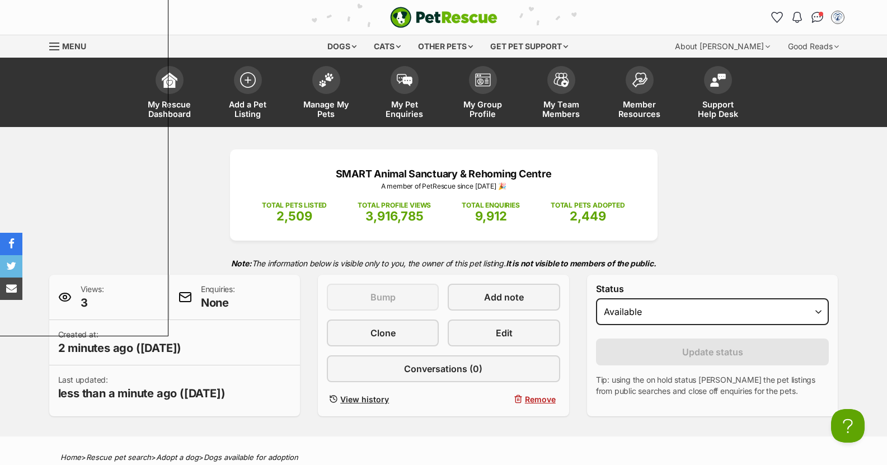
click at [778, 144] on div "SMART Animal Sanctuary & Rehoming Centre A member of PetRescue since [DATE] 🎉 T…" at bounding box center [443, 282] width 887 height 310
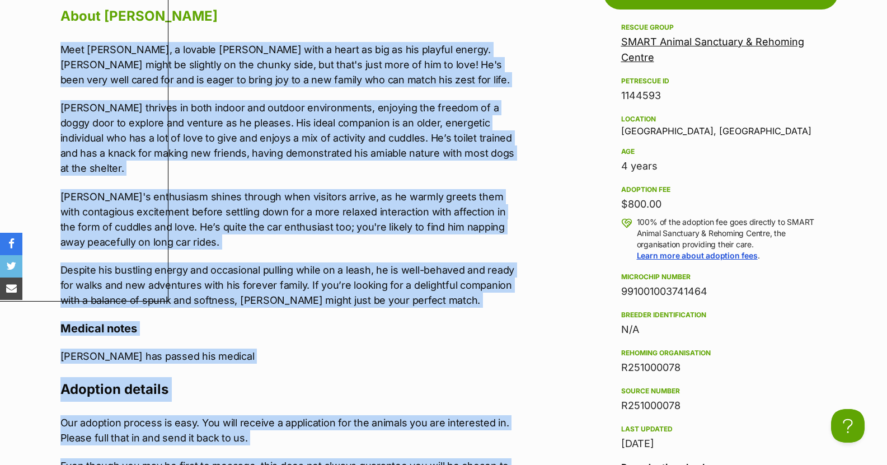
scroll to position [1021, 0]
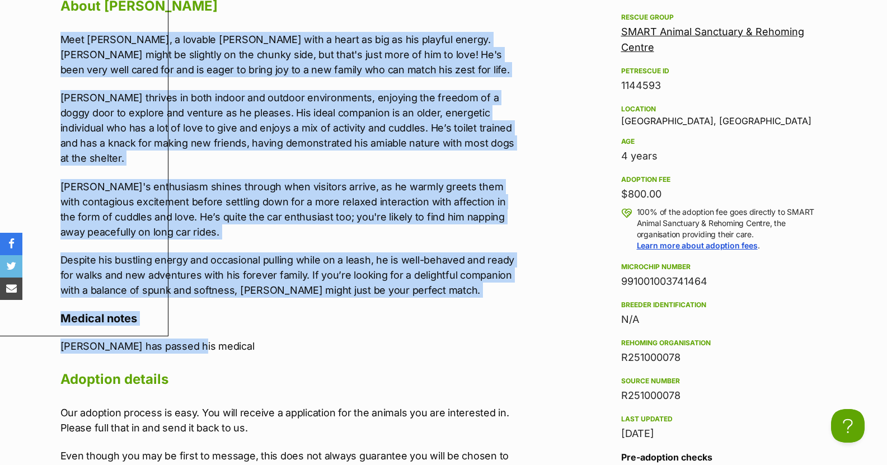
drag, startPoint x: 61, startPoint y: 442, endPoint x: 282, endPoint y: 328, distance: 248.9
click at [282, 328] on div "Upload Videos About [PERSON_NAME] Meet [PERSON_NAME], a lovable [PERSON_NAME] T…" at bounding box center [291, 268] width 462 height 627
copy div "Lore Ips, d sitamet Cons Adipisc Elitsed doei t incid ut lab et dol magnaal eni…"
